Goal: Information Seeking & Learning: Understand process/instructions

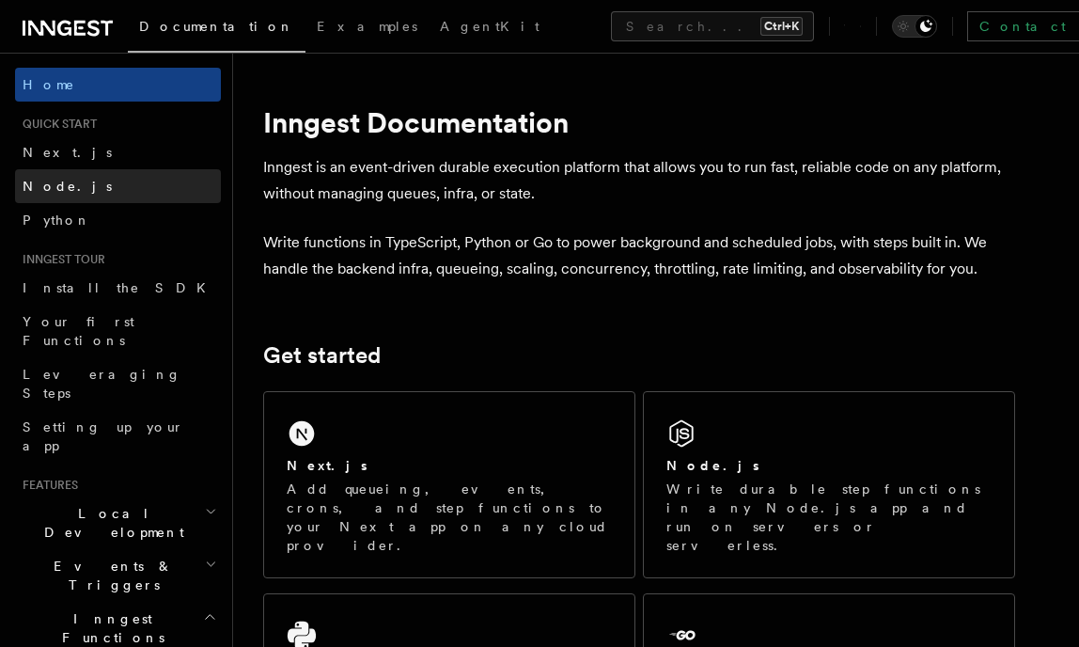
click at [94, 178] on link "Node.js" at bounding box center [118, 186] width 206 height 34
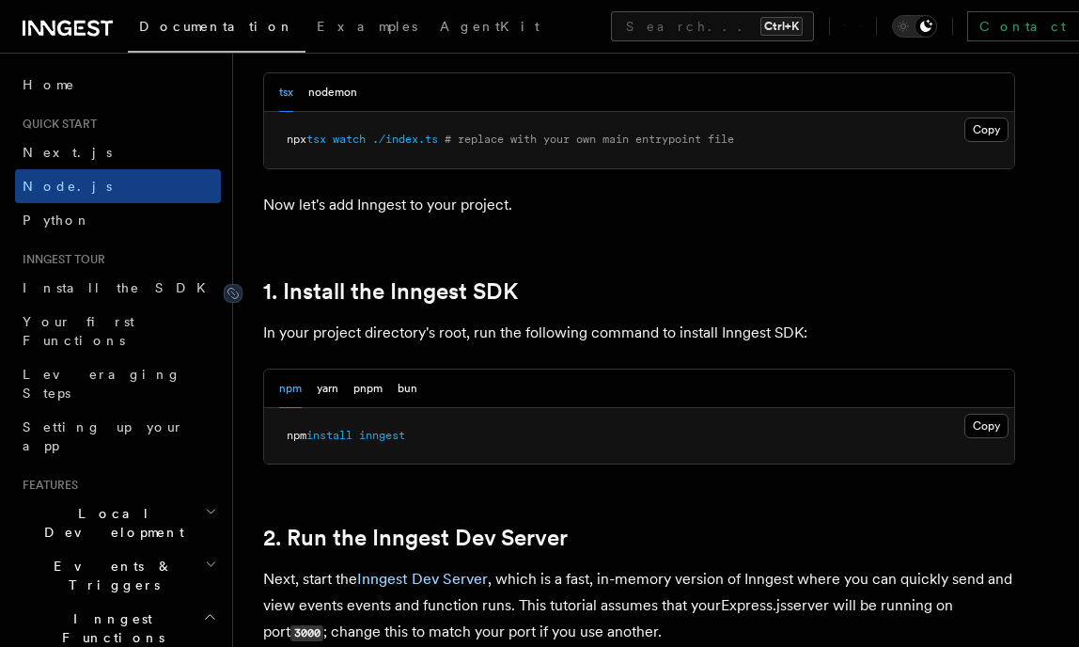
scroll to position [1025, 0]
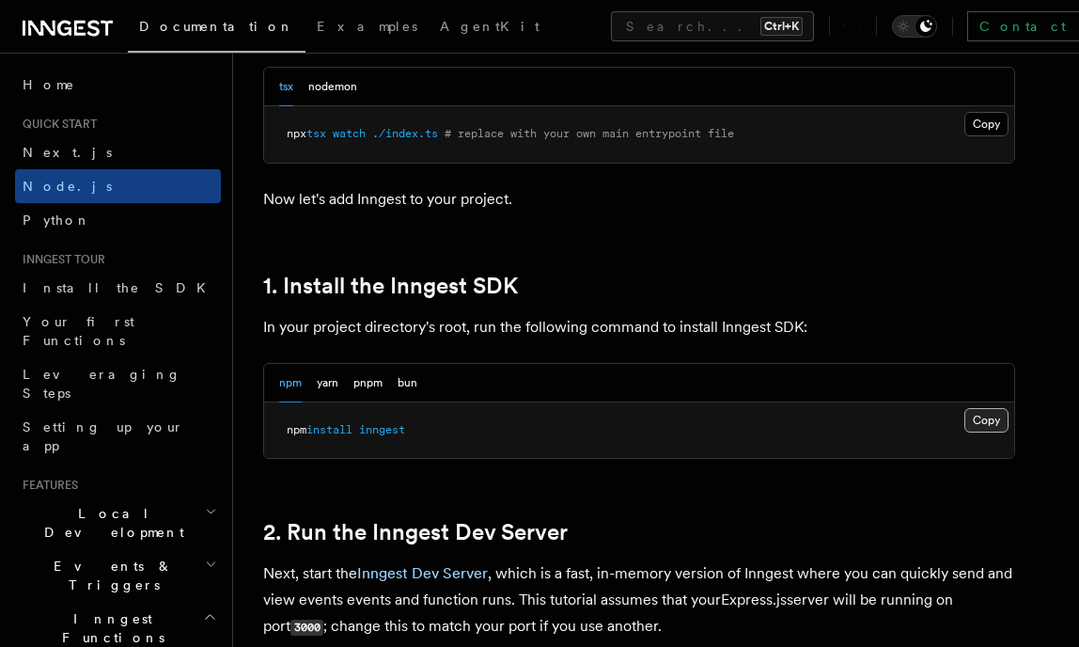
click at [992, 423] on button "Copy Copied" at bounding box center [987, 420] width 44 height 24
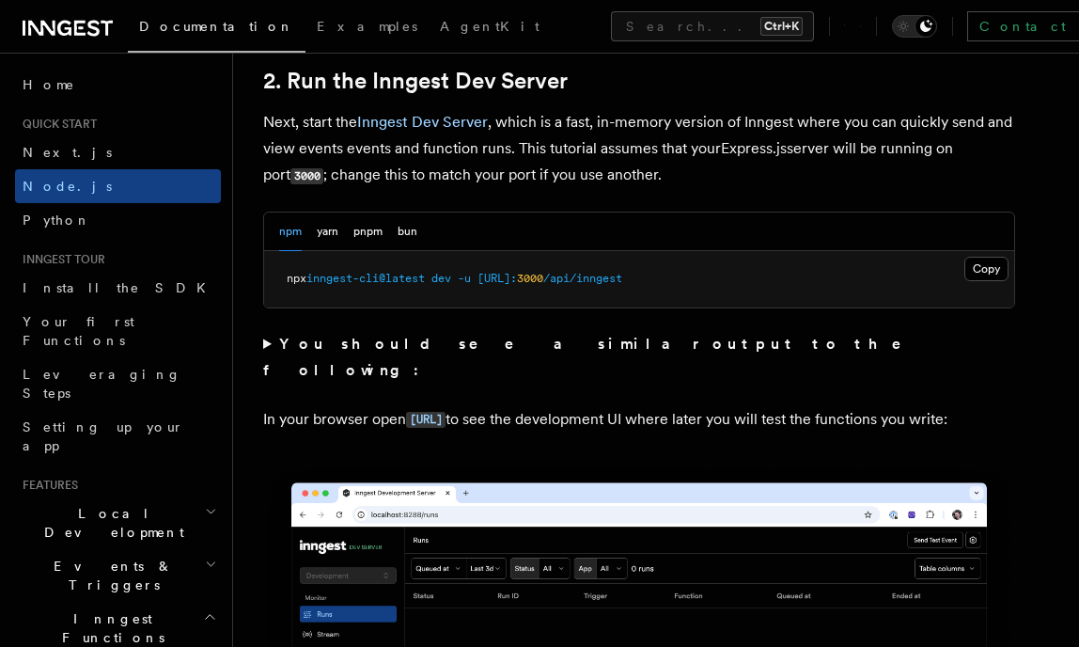
scroll to position [1477, 0]
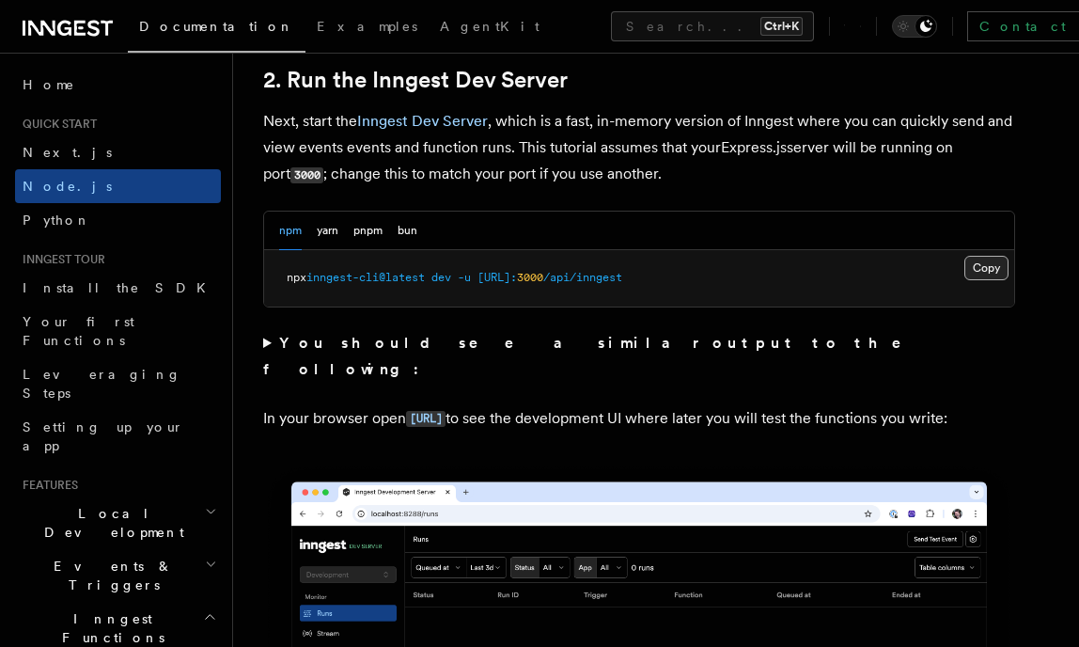
click at [979, 259] on button "Copy Copied" at bounding box center [987, 268] width 44 height 24
click at [989, 269] on button "Copy Copied" at bounding box center [987, 268] width 44 height 24
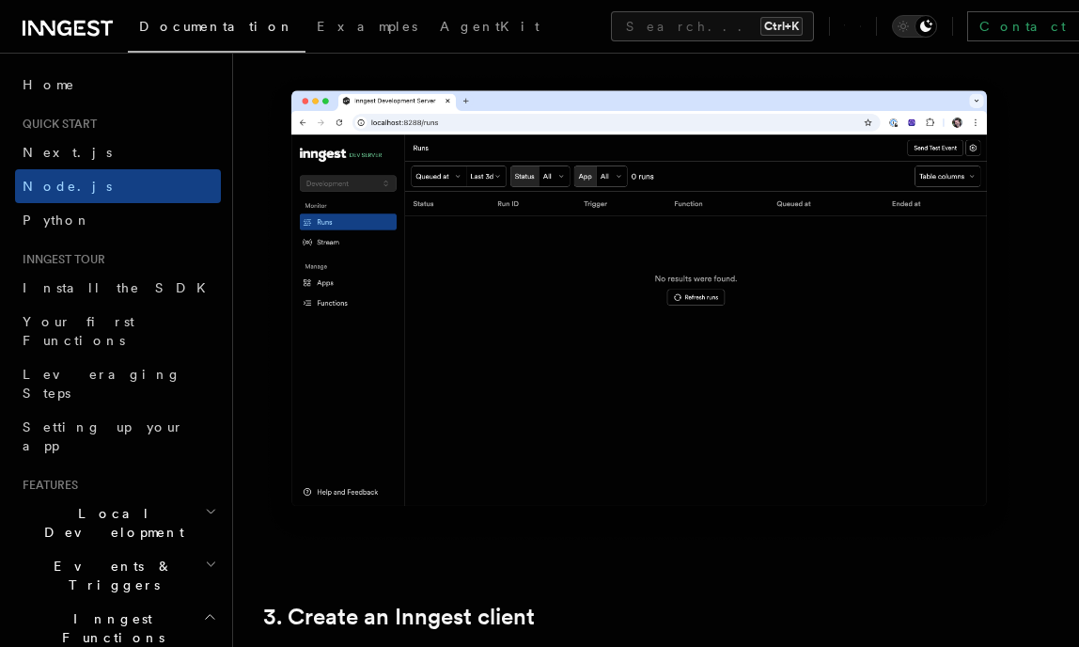
scroll to position [1871, 0]
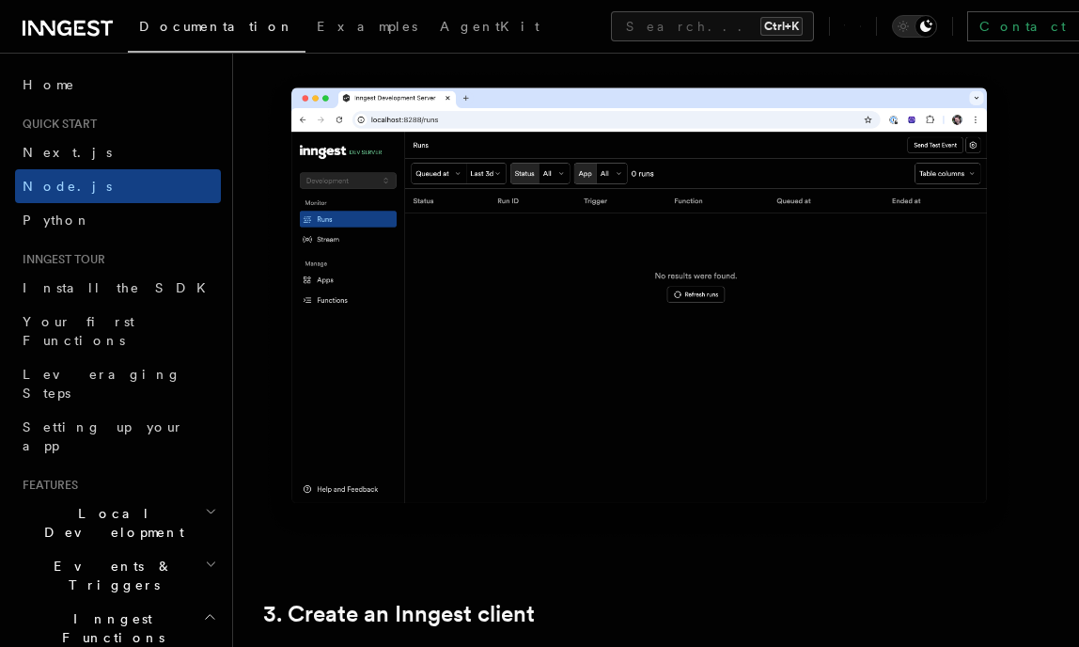
click at [722, 304] on img at bounding box center [639, 305] width 752 height 473
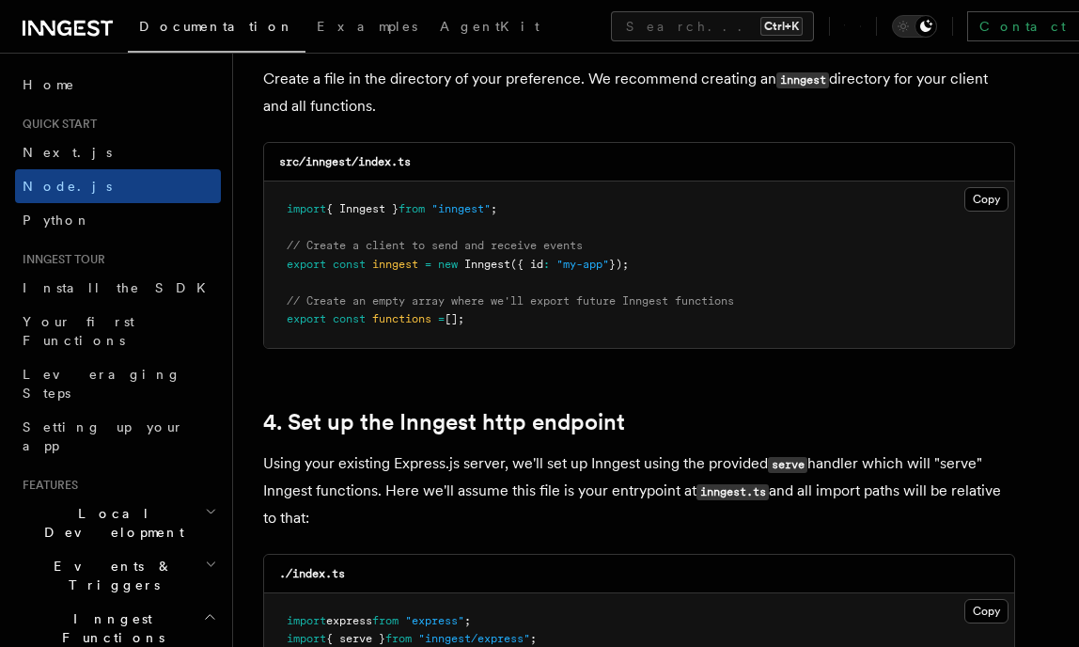
scroll to position [2526, 0]
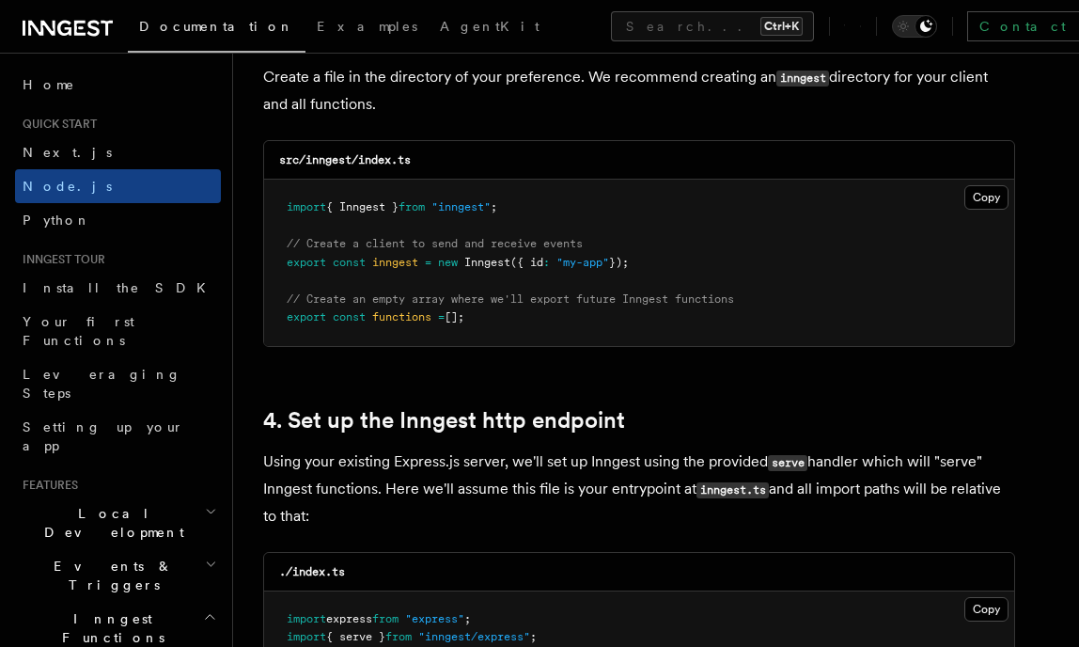
click at [545, 198] on pre "import { Inngest } from "inngest" ; // Create a client to send and receive even…" at bounding box center [639, 263] width 750 height 166
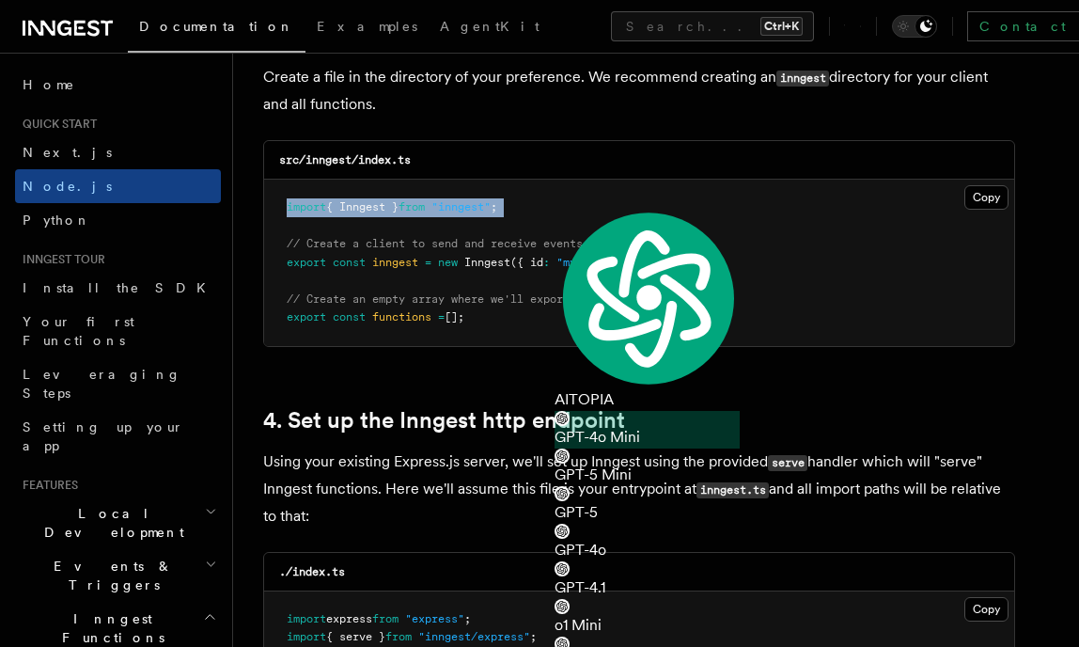
copy code "import { Inngest } from "inngest" ;"
click at [425, 270] on pre "import { Inngest } from "inngest" ; // Create a client to send and receive even…" at bounding box center [639, 263] width 750 height 166
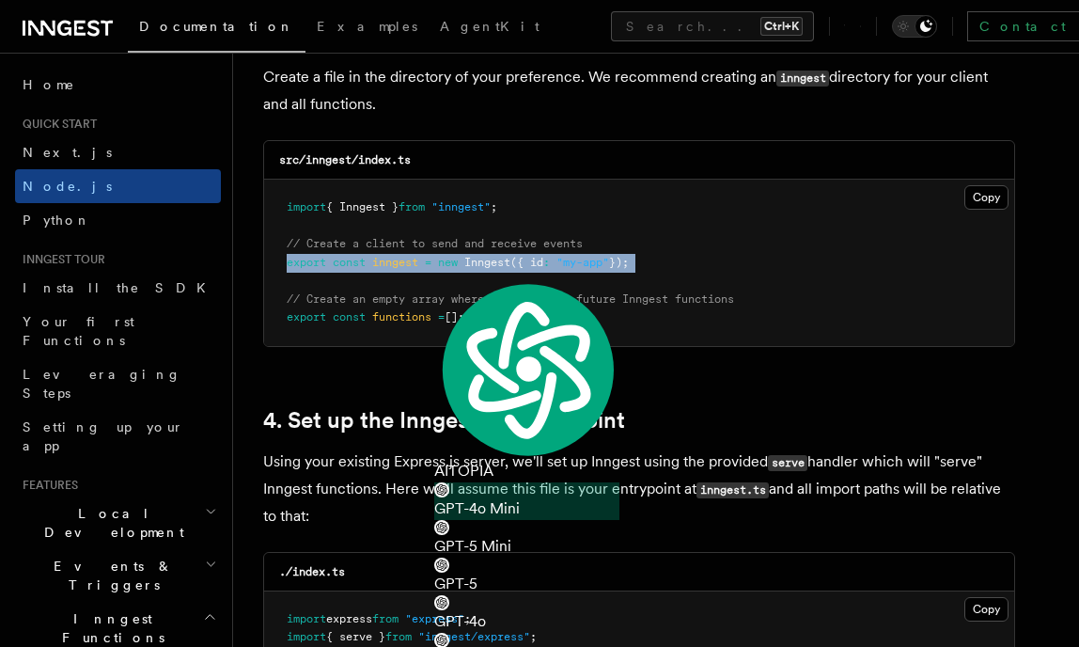
copy code "export const inngest = new Inngest ({ id : "my-app" });"
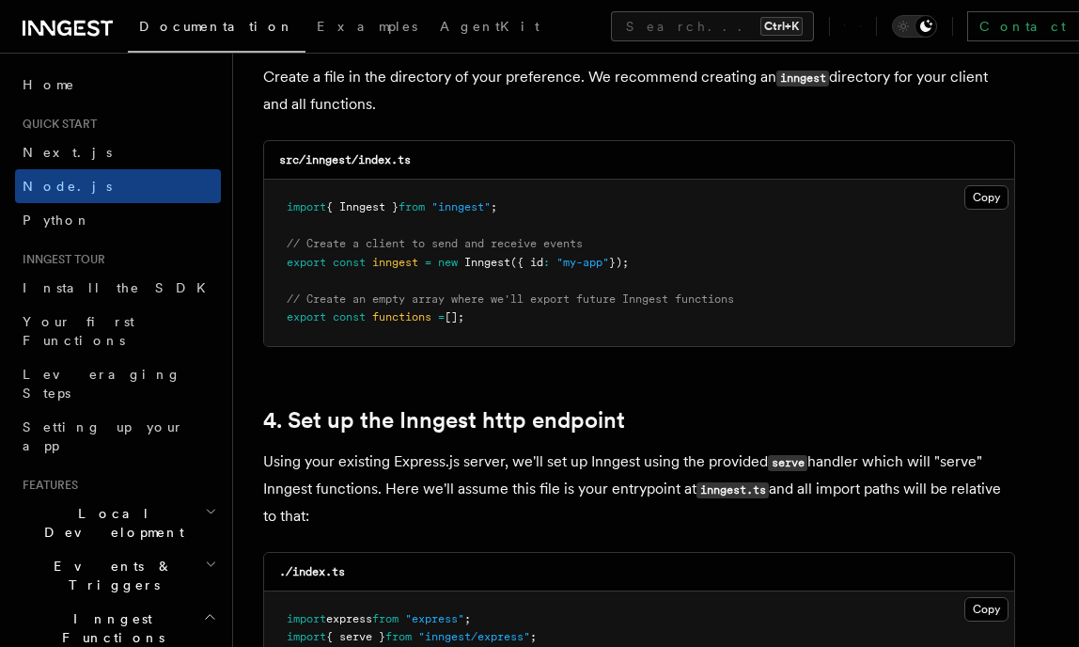
click at [401, 311] on span "functions" at bounding box center [401, 316] width 59 height 13
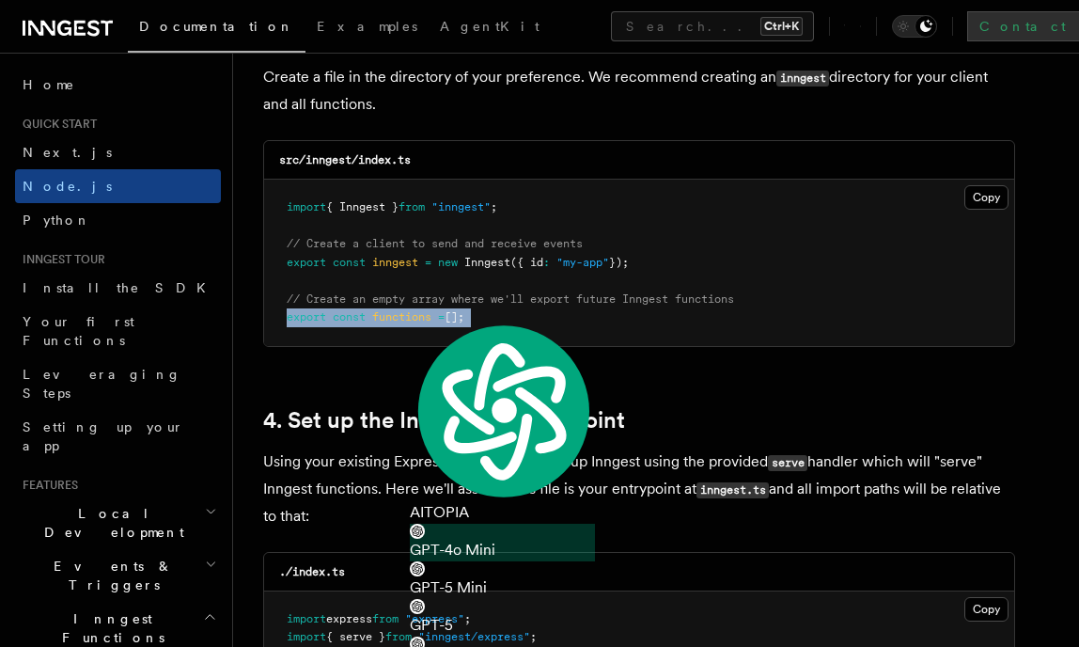
copy article "export const functions = [];"
click at [460, 612] on span ""express"" at bounding box center [434, 618] width 59 height 13
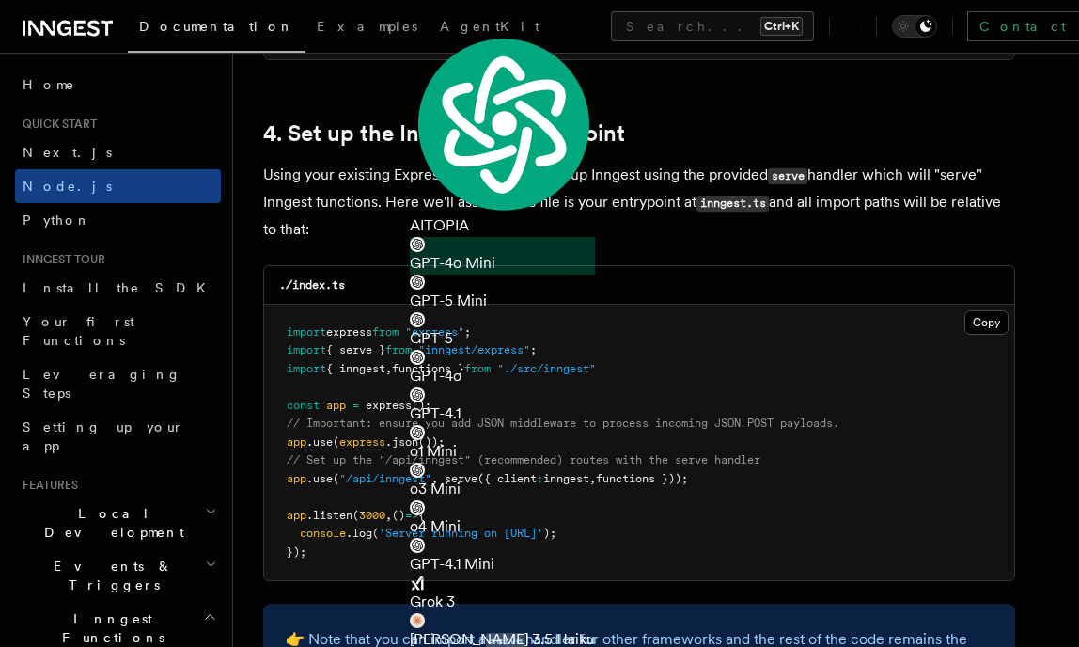
scroll to position [2909, 0]
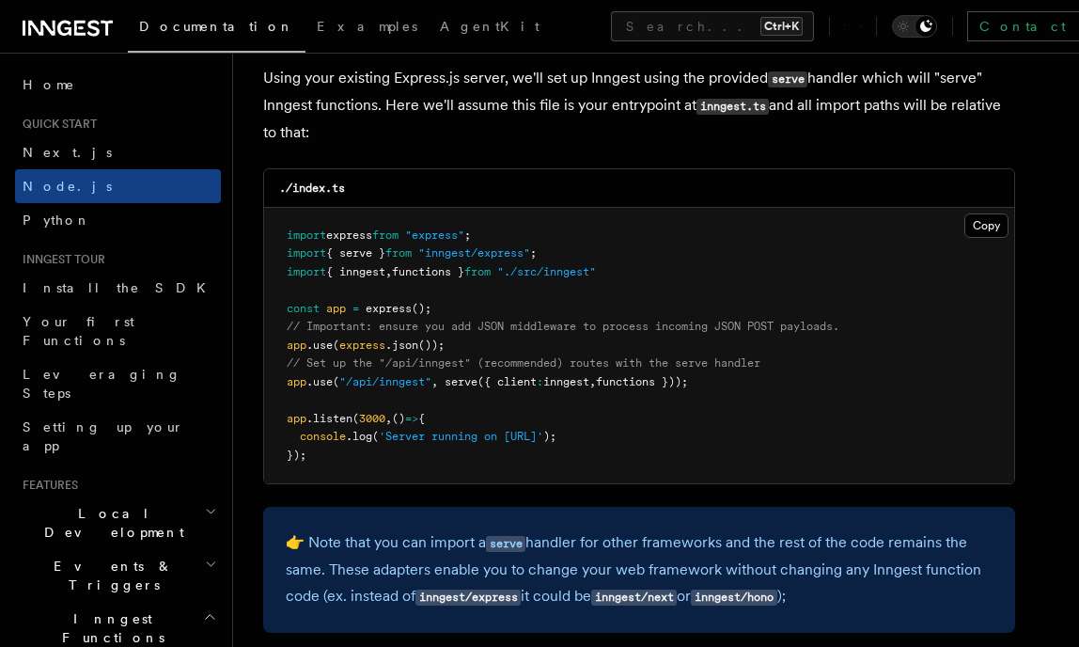
click at [295, 91] on p "Using your existing Express.js server, we'll set up Inngest using the provided …" at bounding box center [639, 105] width 752 height 81
click at [504, 400] on pre "import express from "express" ; import { serve } from "inngest/express" ; impor…" at bounding box center [639, 346] width 750 height 276
drag, startPoint x: 448, startPoint y: 384, endPoint x: 747, endPoint y: 388, distance: 299.1
click at [747, 388] on pre "import express from "express" ; import { serve } from "inngest/express" ; impor…" at bounding box center [639, 346] width 750 height 276
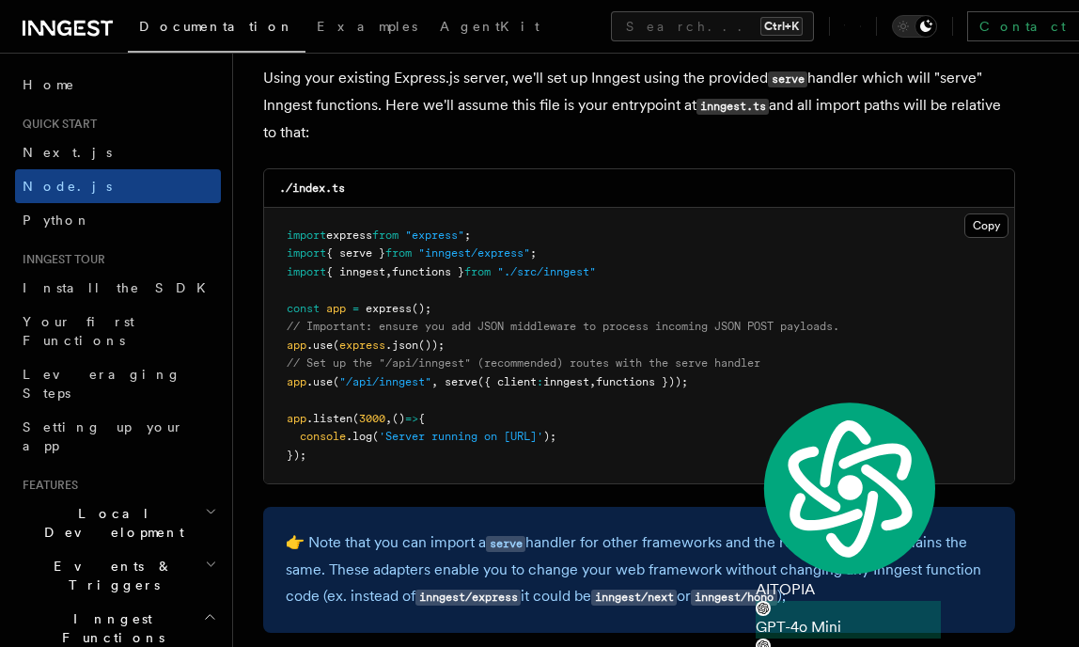
copy span "serve ({ client : inngest , functions }));"
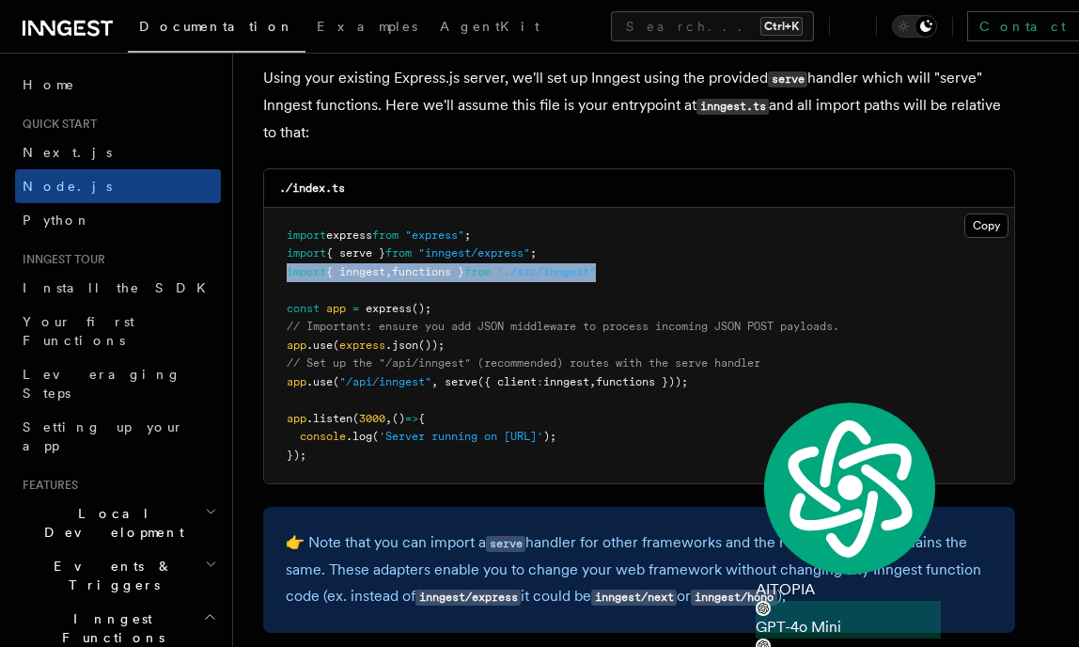
drag, startPoint x: 654, startPoint y: 277, endPoint x: 285, endPoint y: 271, distance: 369.6
click at [285, 271] on pre "import express from "express" ; import { serve } from "inngest/express" ; impor…" at bounding box center [639, 346] width 750 height 276
copy span "import { inngest , functions } from "./src/inngest""
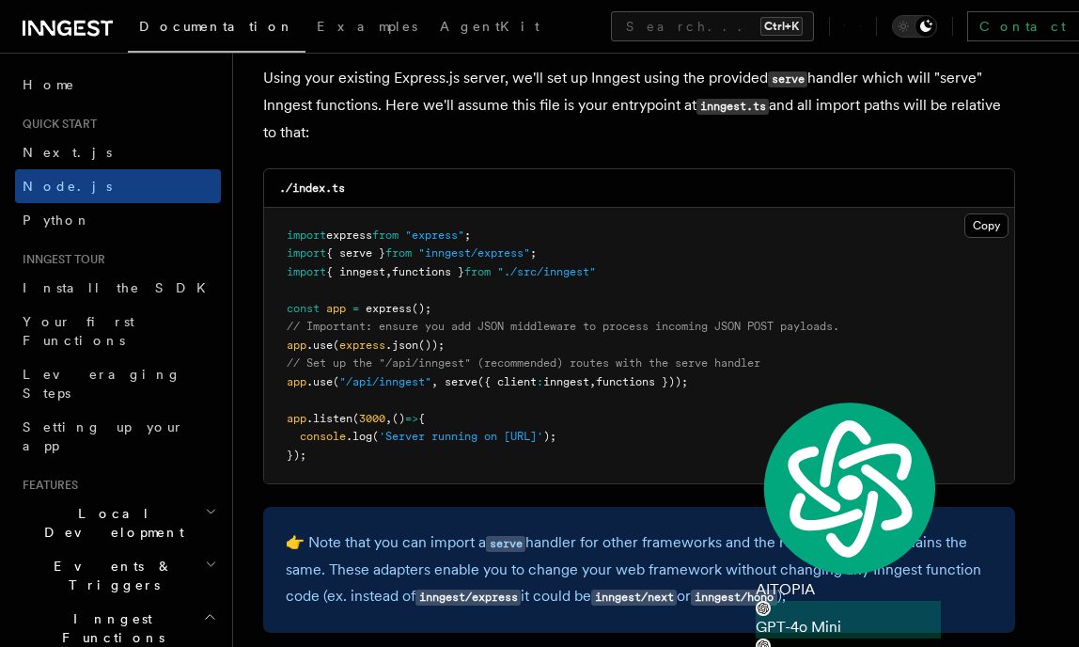
click at [594, 262] on pre "import express from "express" ; import { serve } from "inngest/express" ; impor…" at bounding box center [639, 346] width 750 height 276
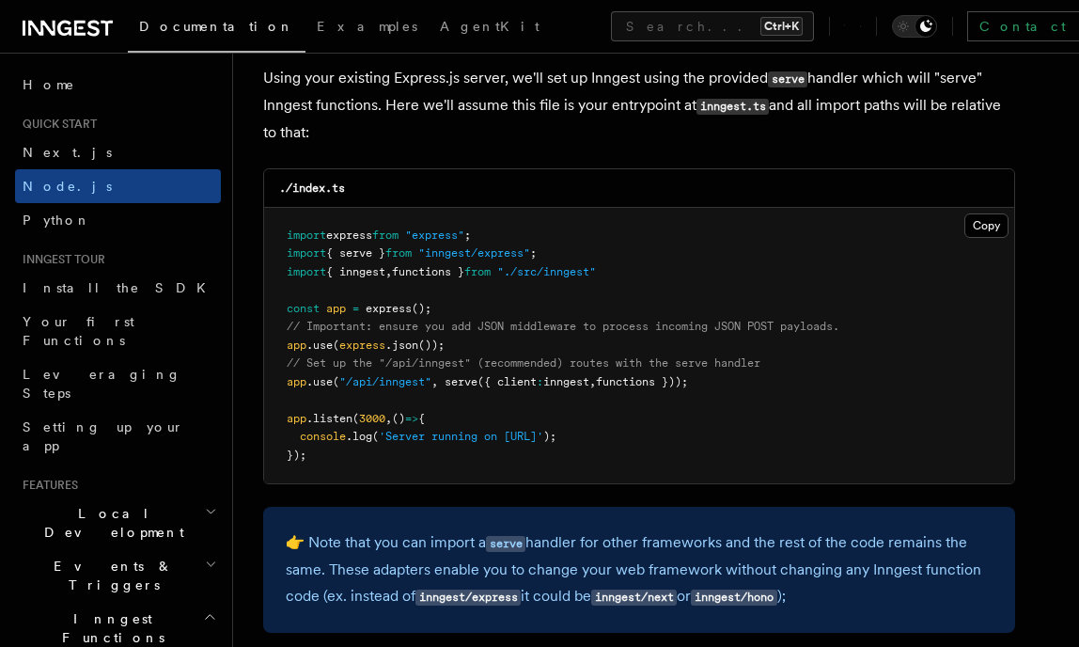
click at [564, 244] on pre "import express from "express" ; import { serve } from "inngest/express" ; impor…" at bounding box center [639, 346] width 750 height 276
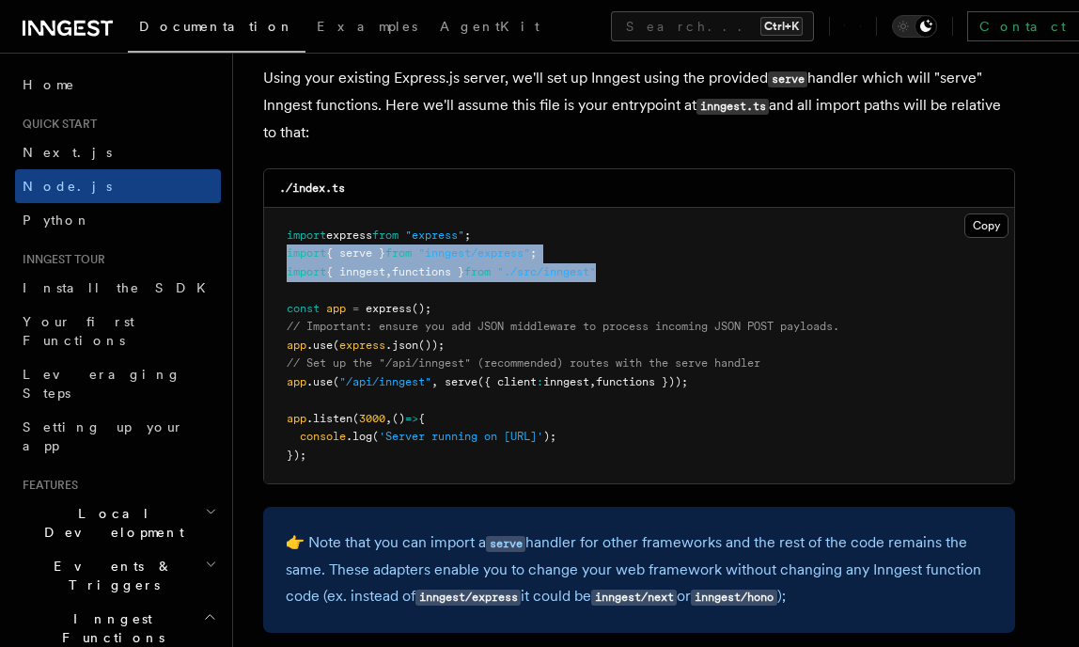
drag, startPoint x: 680, startPoint y: 281, endPoint x: 271, endPoint y: 262, distance: 409.5
click at [271, 262] on pre "import express from "express" ; import { serve } from "inngest/express" ; impor…" at bounding box center [639, 346] width 750 height 276
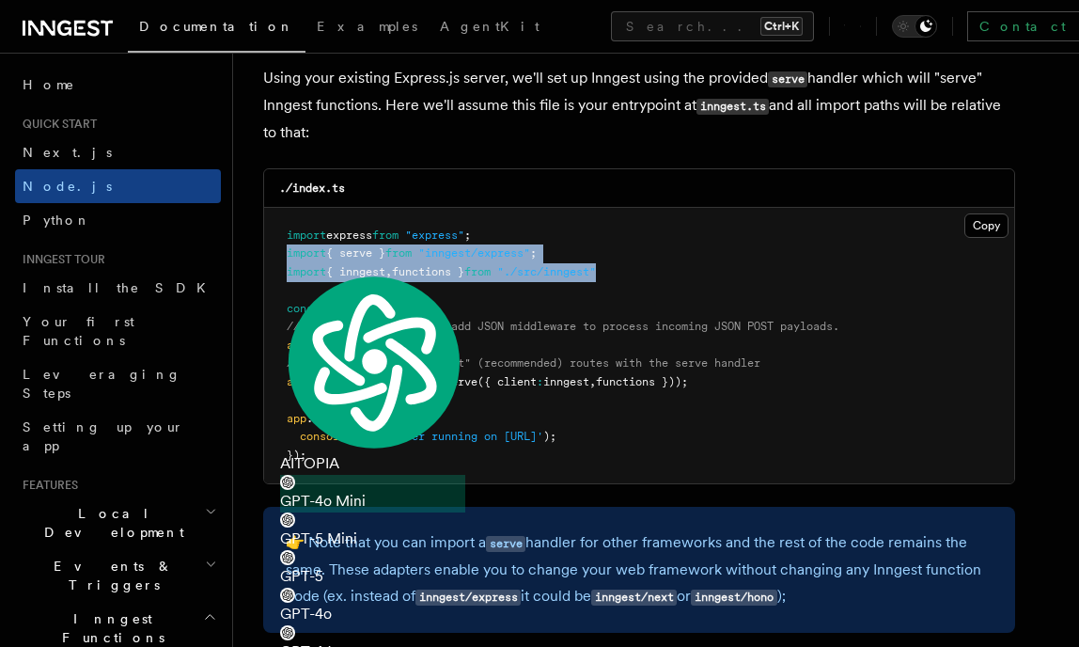
copy code "import { serve } from "inngest/express" ; import { inngest , functions } from "…"
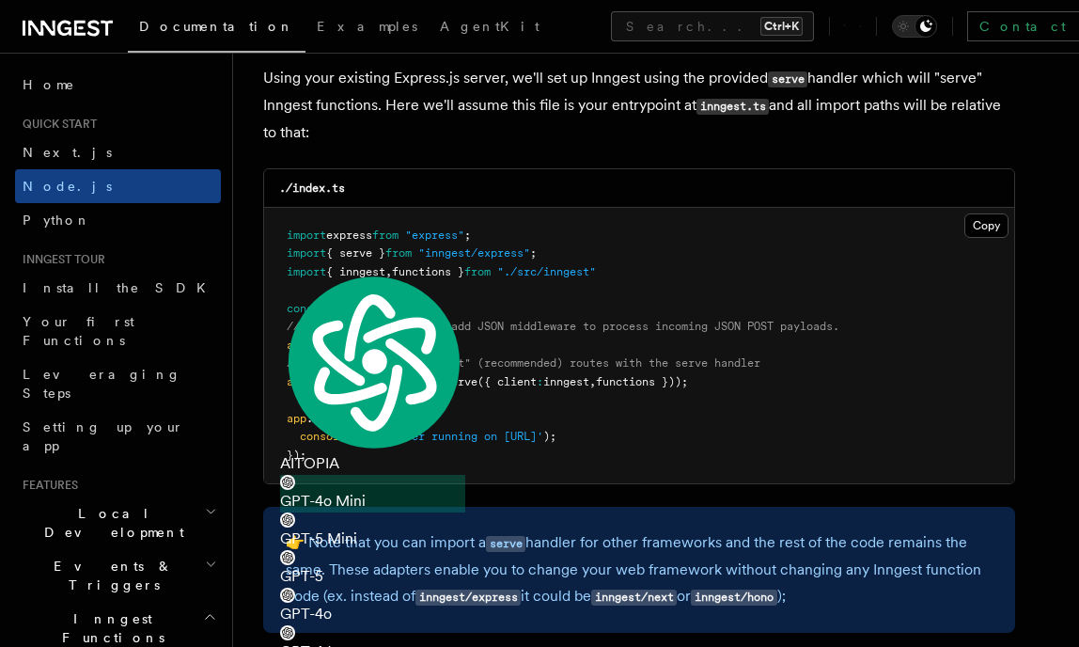
click at [820, 359] on pre "import express from "express" ; import { serve } from "inngest/express" ; impor…" at bounding box center [639, 346] width 750 height 276
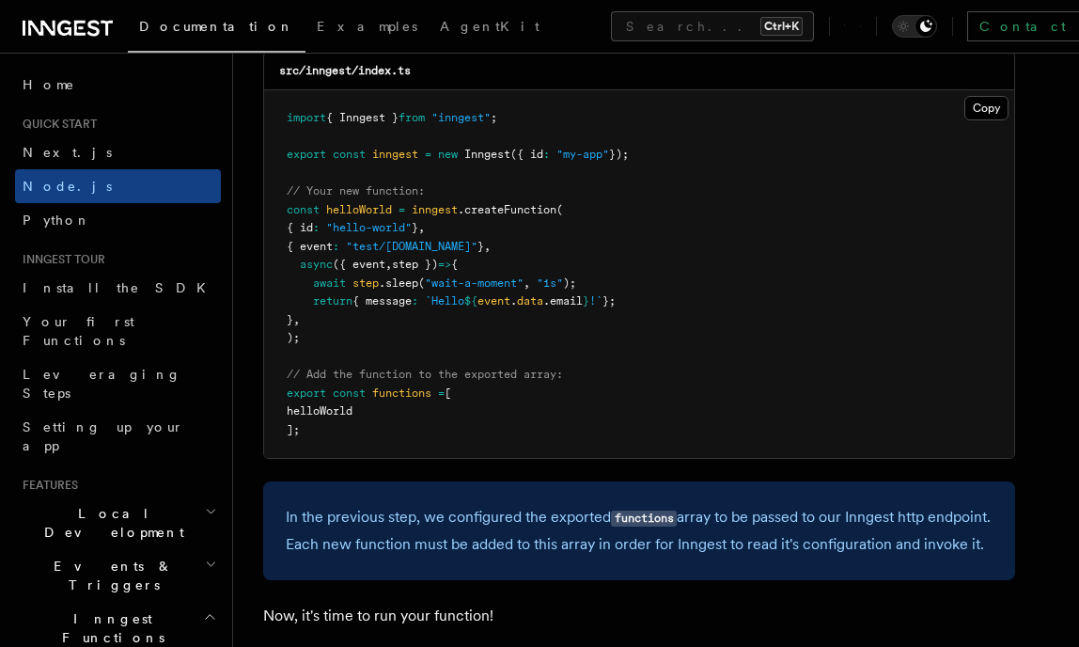
scroll to position [3828, 0]
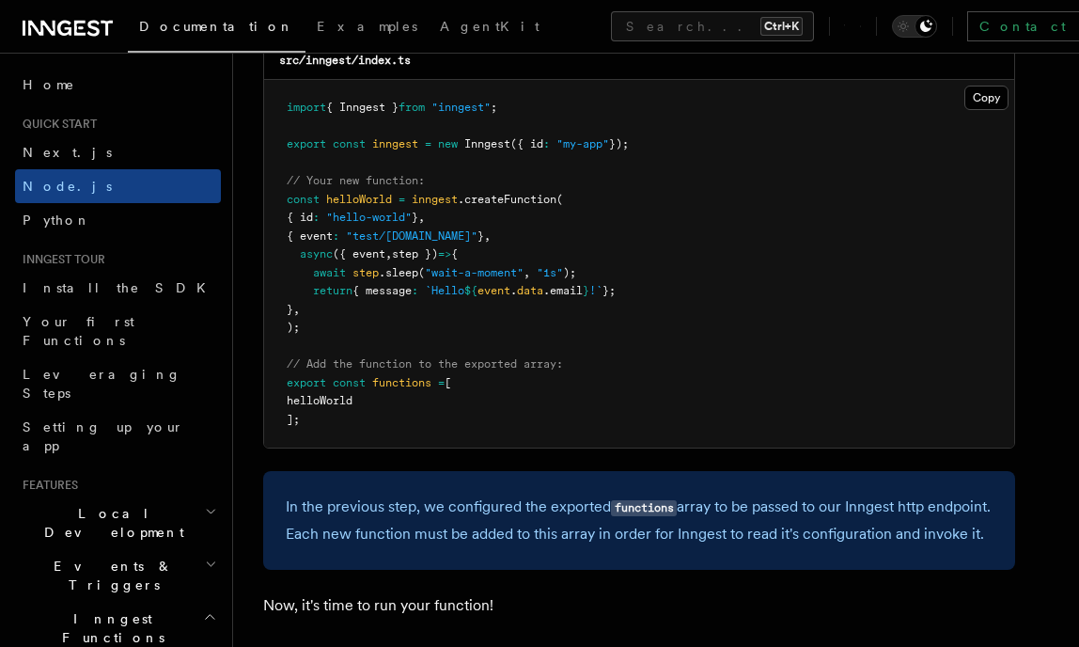
click at [786, 248] on pre "import { Inngest } from "inngest" ; export const inngest = new Inngest ({ id : …" at bounding box center [639, 264] width 750 height 368
click at [767, 547] on p "In the previous step, we configured the exported functions array to be passed t…" at bounding box center [639, 521] width 707 height 54
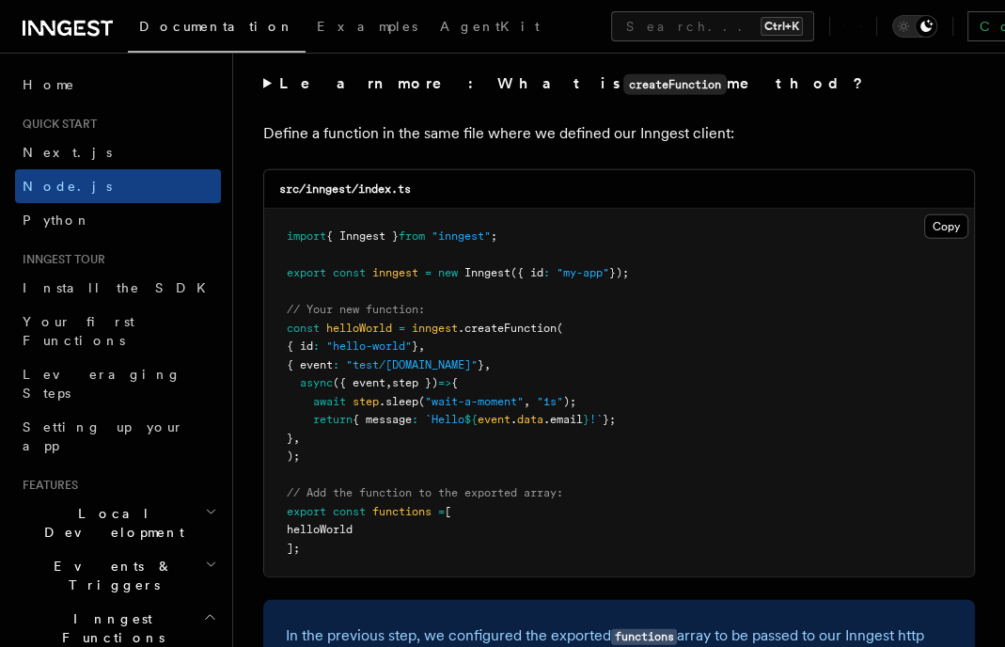
scroll to position [3724, 0]
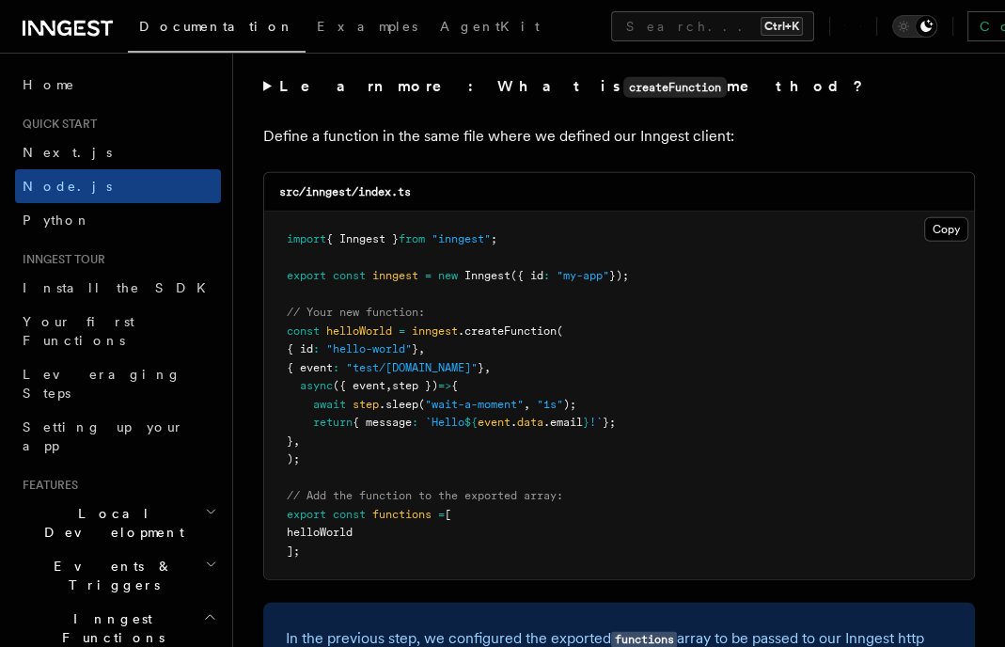
click at [622, 373] on pre "import { Inngest } from "inngest" ; export const inngest = new Inngest ({ id : …" at bounding box center [619, 396] width 710 height 368
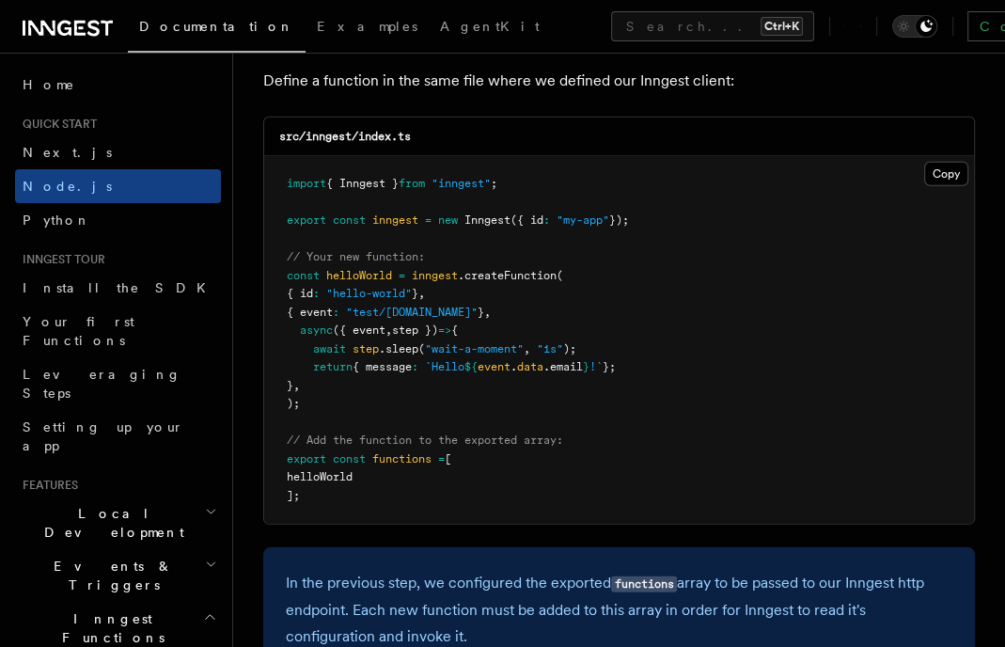
scroll to position [3780, 0]
click at [764, 366] on pre "import { Inngest } from "inngest" ; export const inngest = new Inngest ({ id : …" at bounding box center [619, 339] width 710 height 368
drag, startPoint x: 417, startPoint y: 280, endPoint x: 561, endPoint y: 281, distance: 144.8
click at [561, 281] on span "const helloWorld = inngest .createFunction (" at bounding box center [425, 274] width 276 height 13
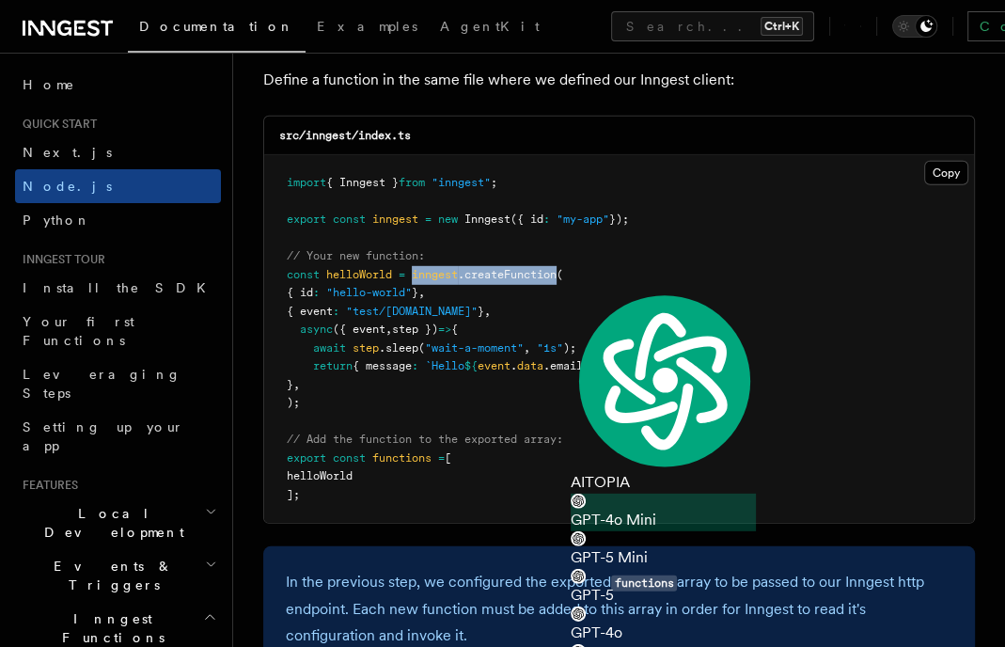
copy span "inngest .createFunction"
